Goal: Transaction & Acquisition: Purchase product/service

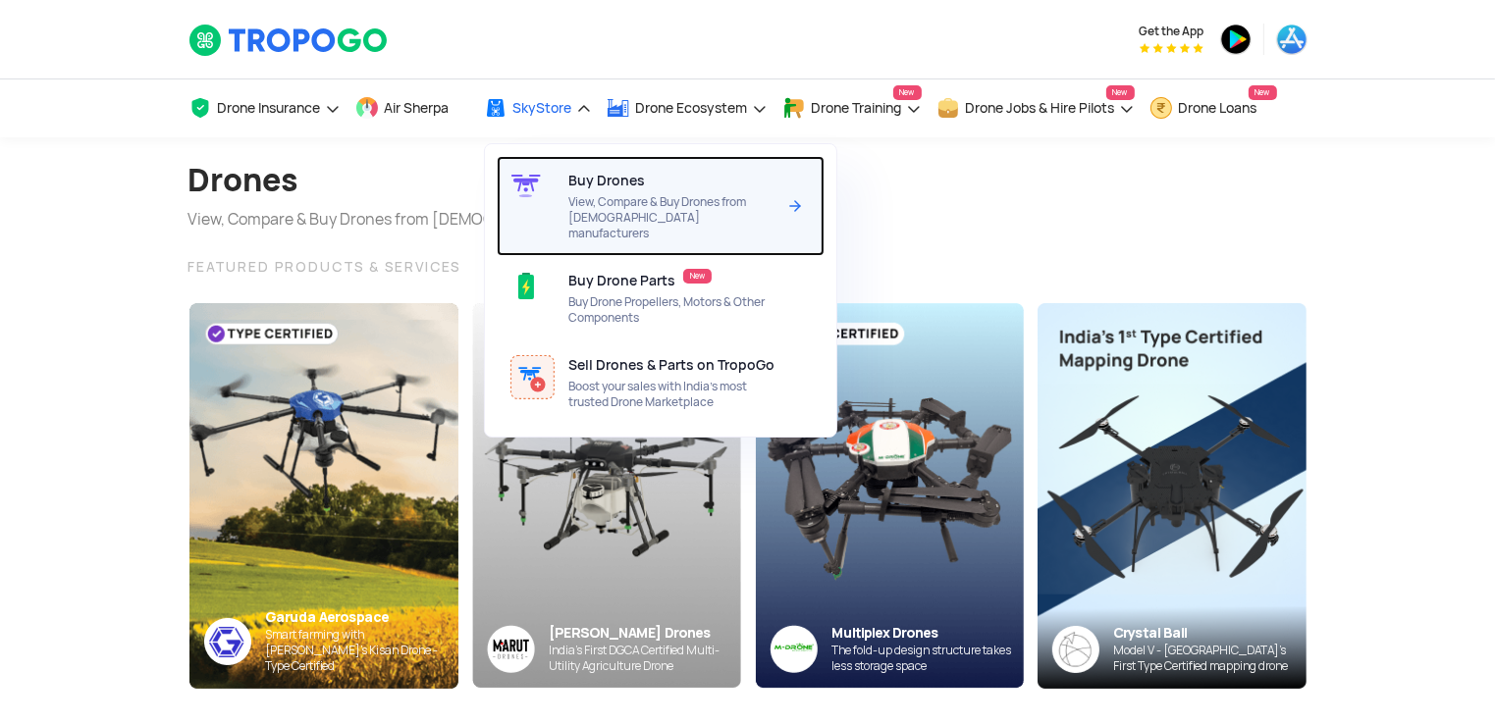
click at [599, 195] on span "View, Compare & Buy Drones from [DEMOGRAPHIC_DATA] manufacturers" at bounding box center [671, 217] width 207 height 47
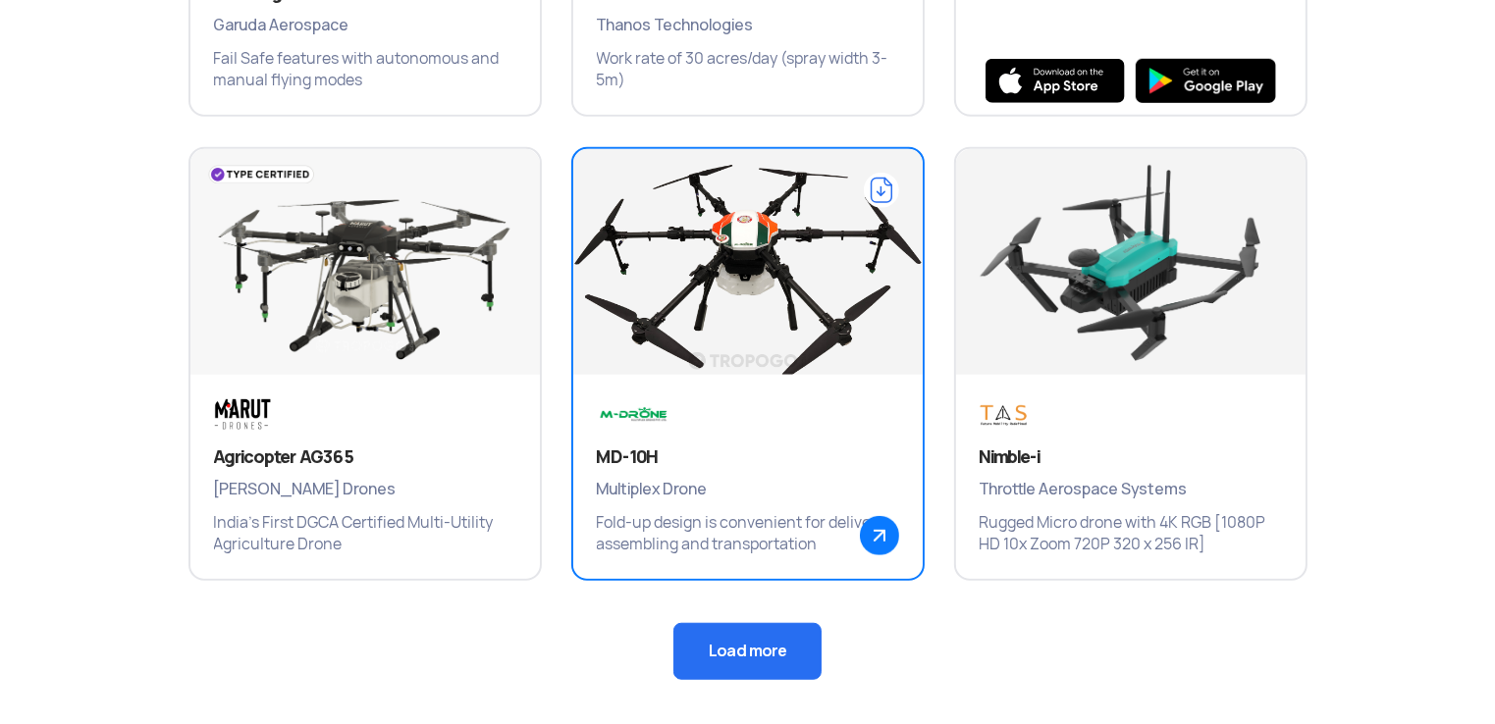
scroll to position [1307, 0]
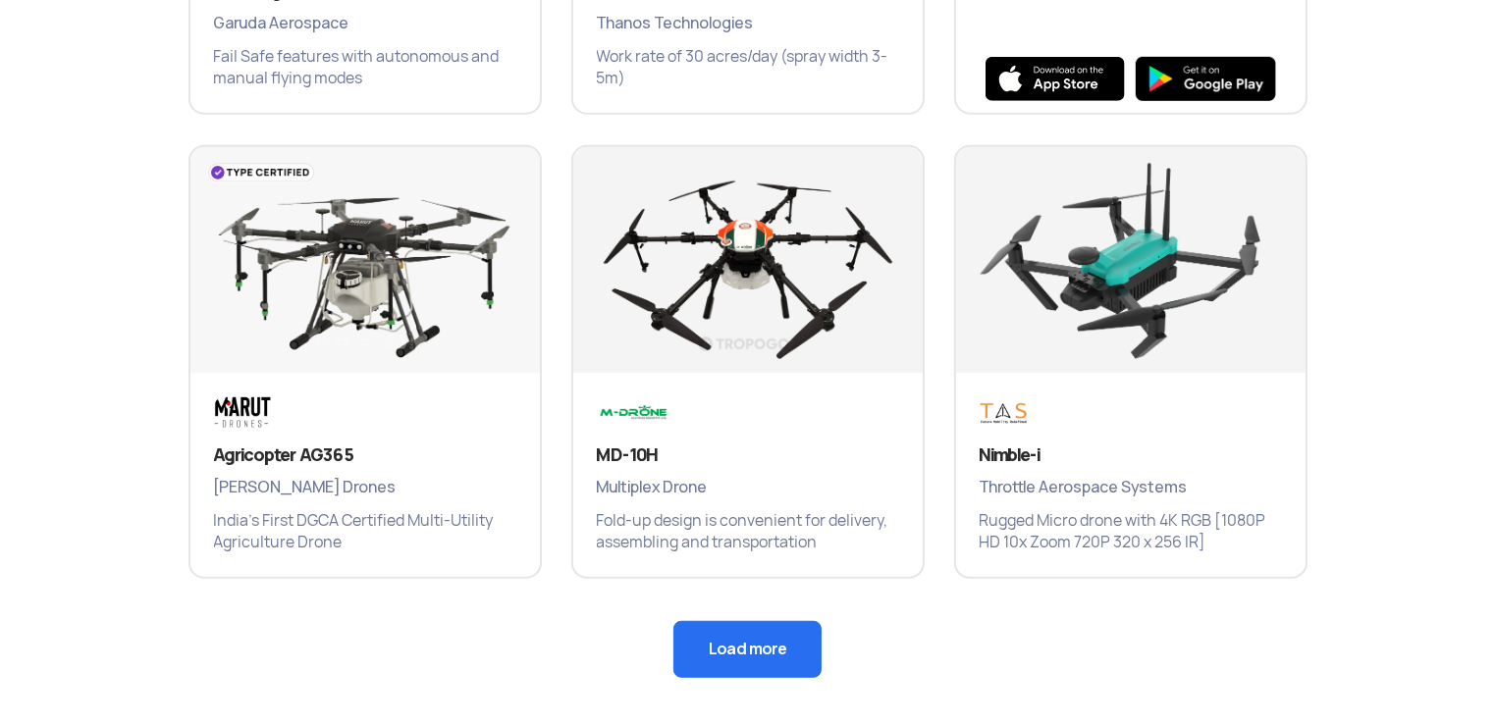
click at [749, 647] on button "Load more" at bounding box center [747, 649] width 148 height 57
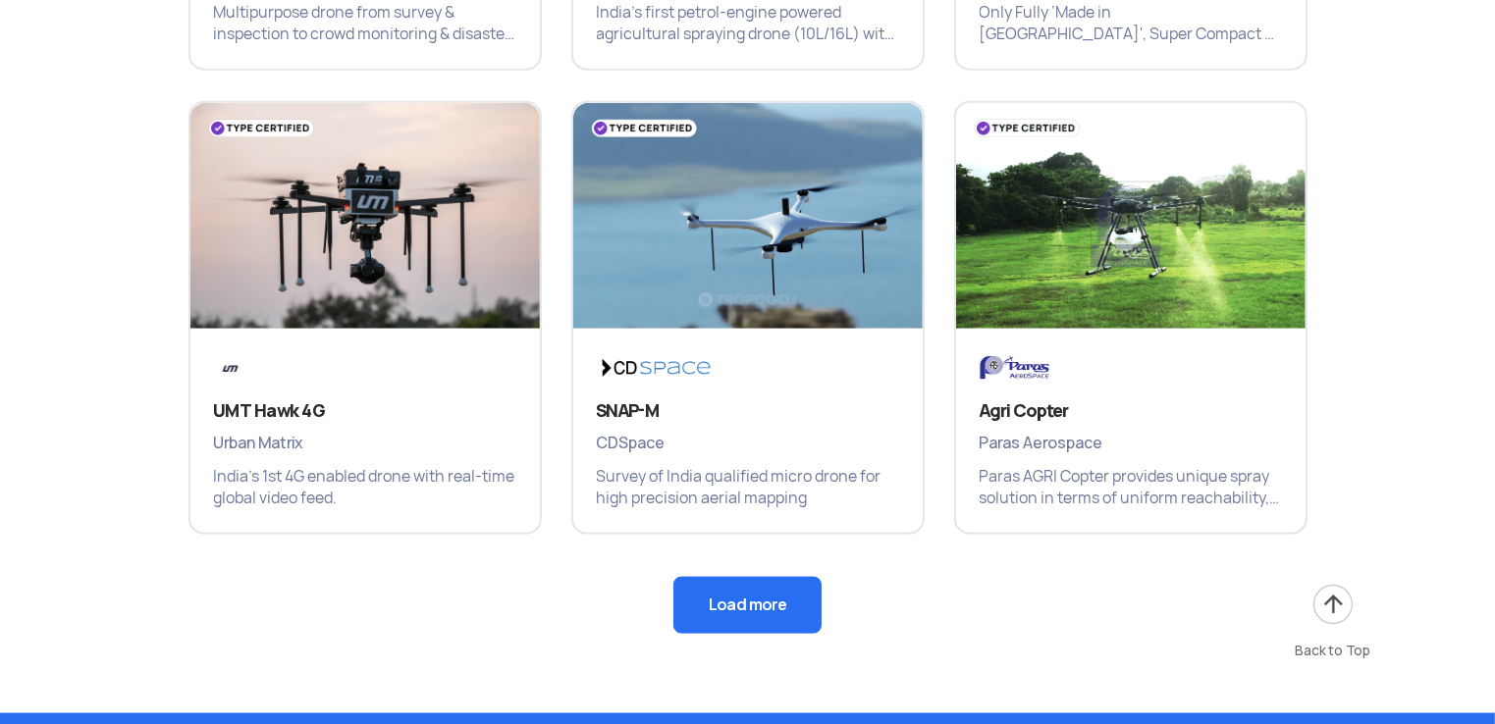
scroll to position [2285, 0]
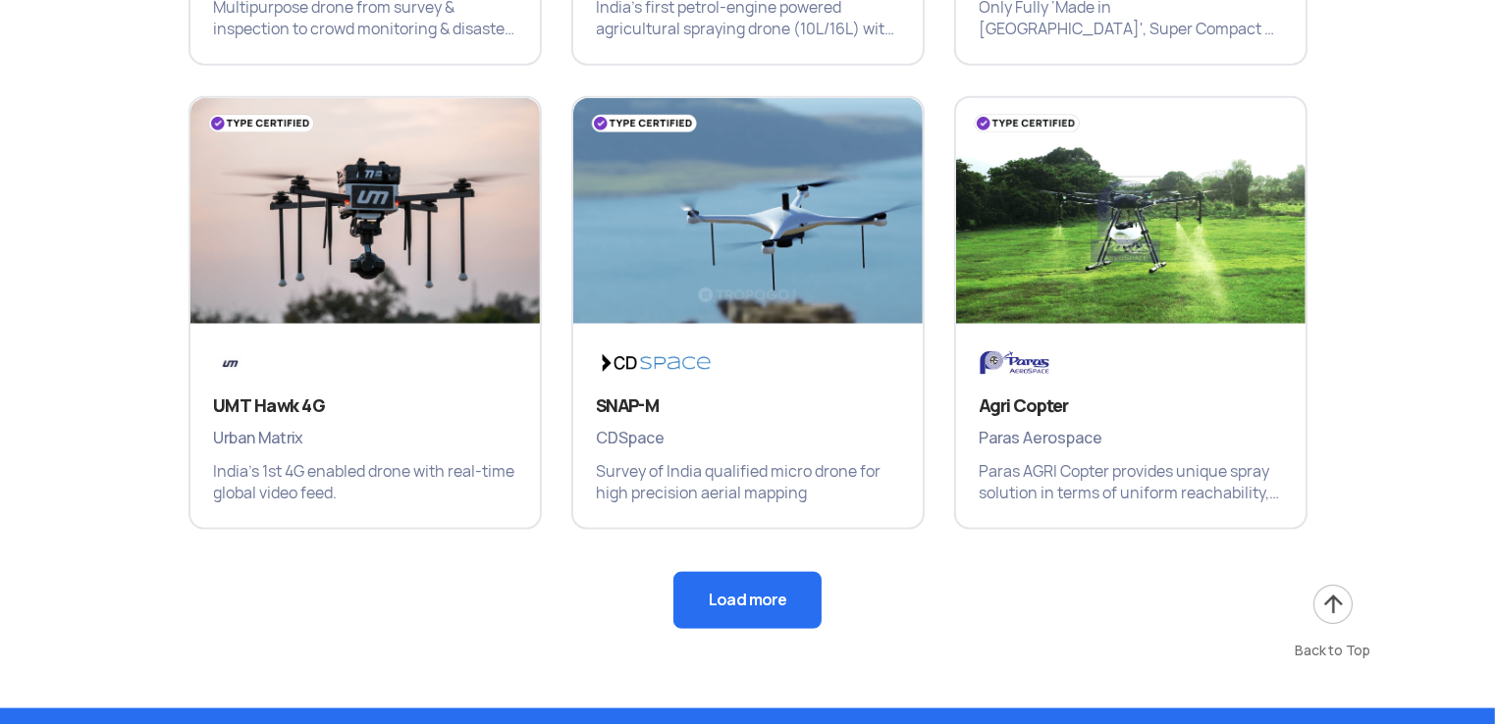
click at [789, 606] on button "Load more" at bounding box center [747, 600] width 148 height 57
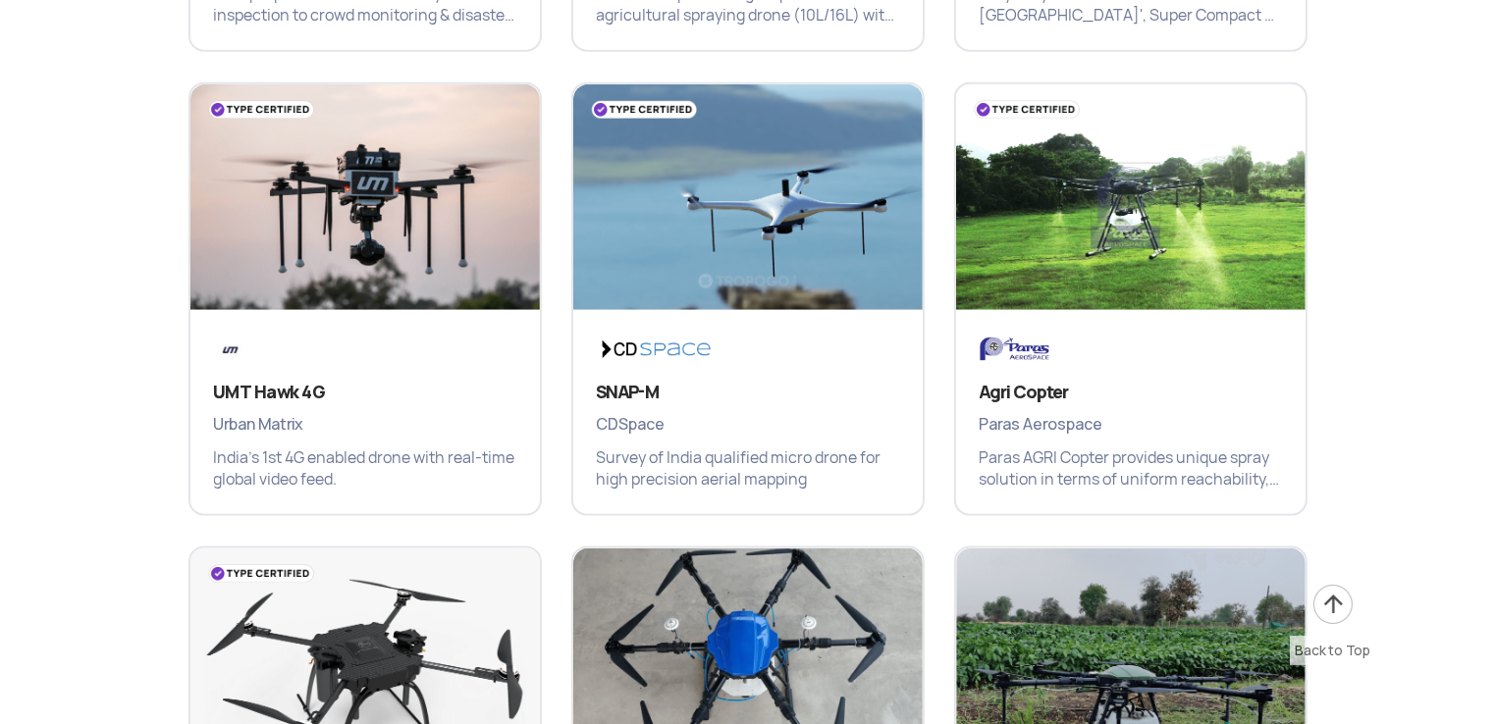
scroll to position [2320, 0]
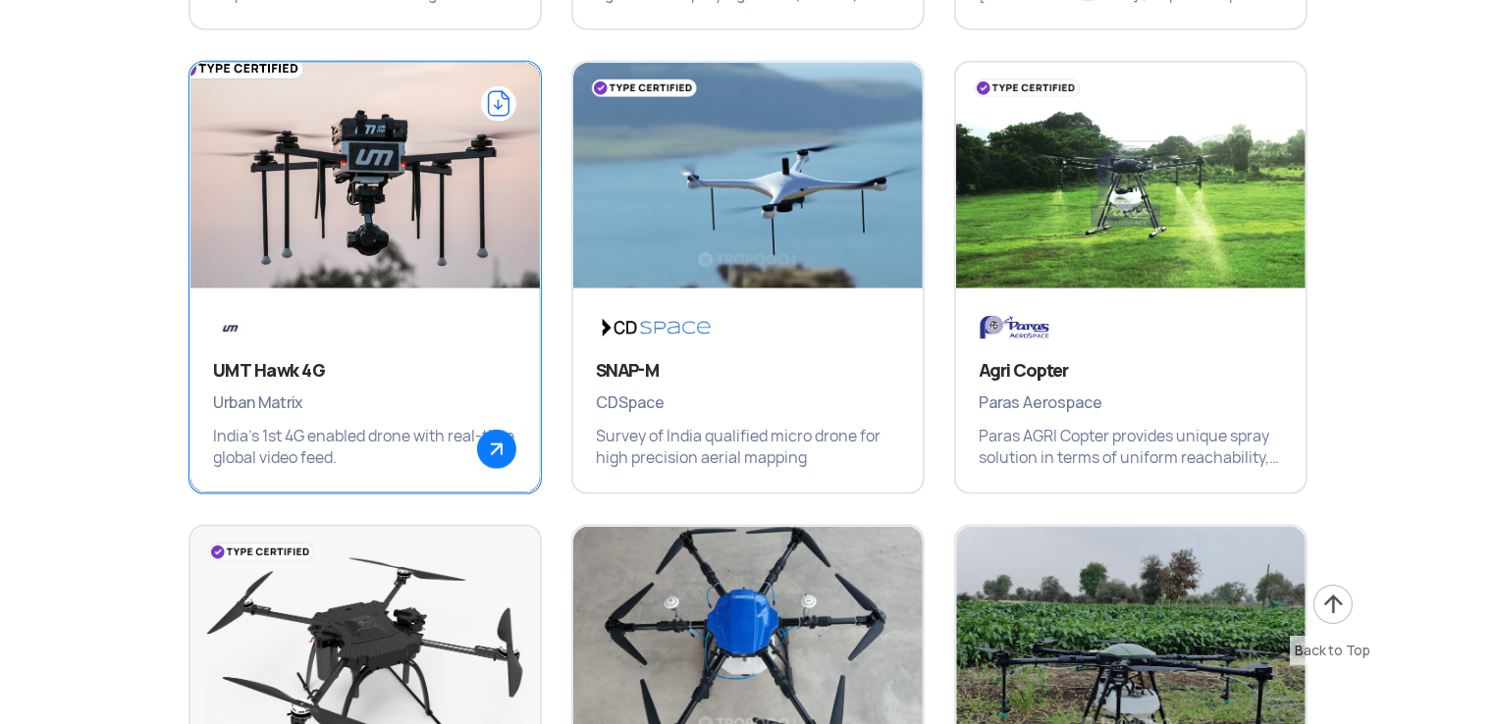
click at [293, 373] on h3 "UMT Hawk 4G" at bounding box center [365, 371] width 302 height 24
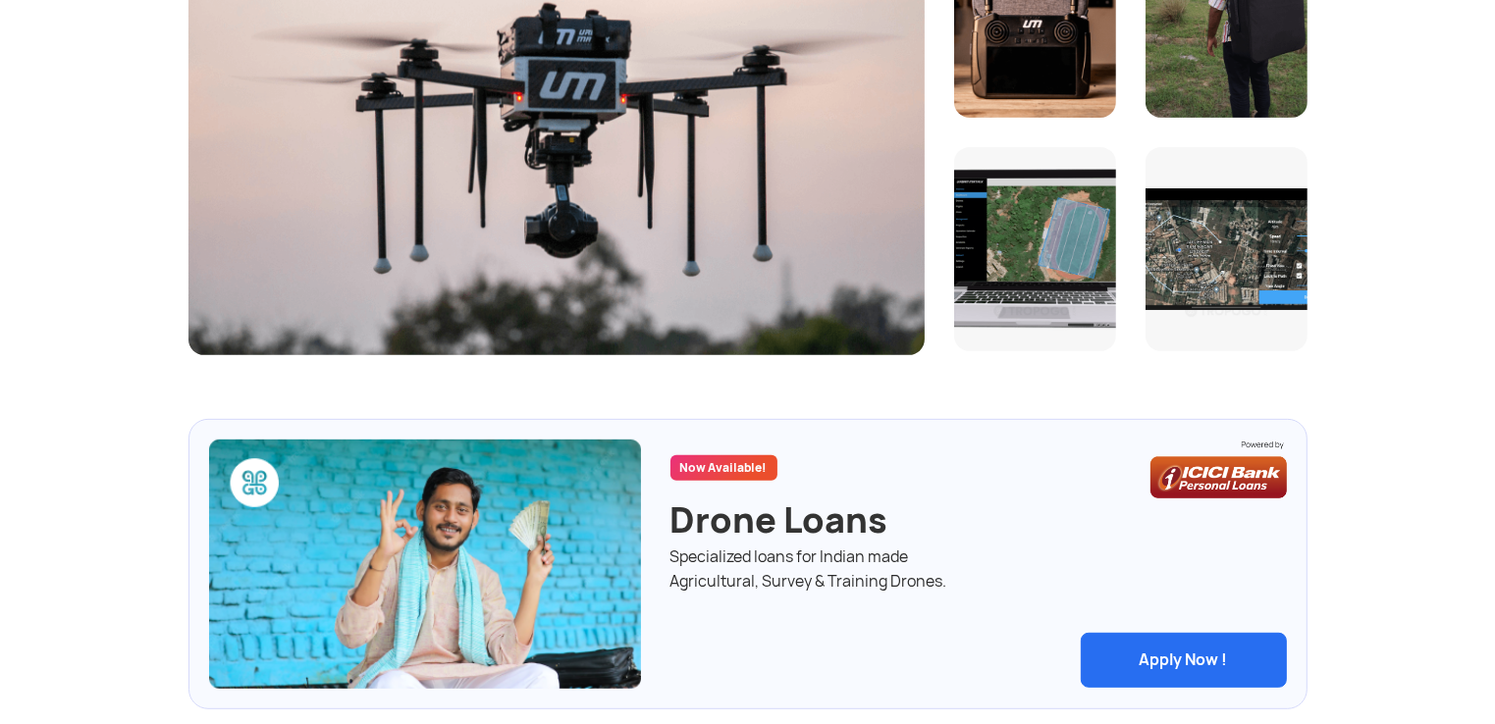
scroll to position [633, 0]
